Goal: Check status

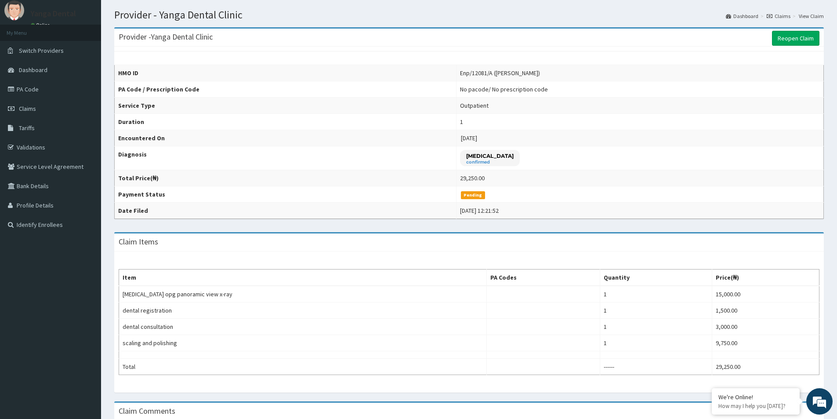
scroll to position [44, 0]
